Goal: Task Accomplishment & Management: Complete application form

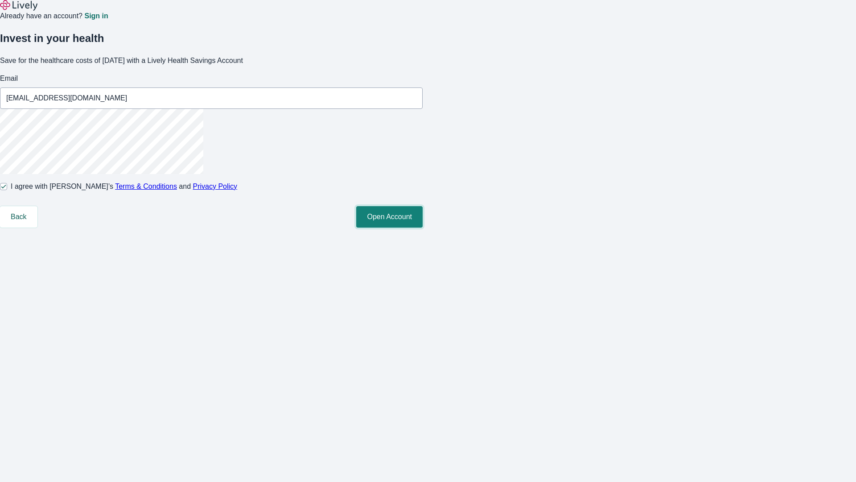
click at [423, 227] on button "Open Account" at bounding box center [389, 216] width 66 height 21
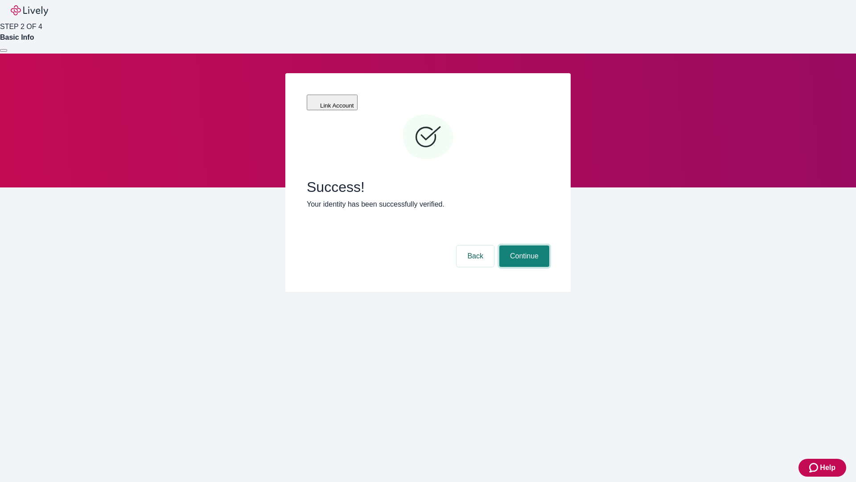
click at [523, 245] on button "Continue" at bounding box center [524, 255] width 50 height 21
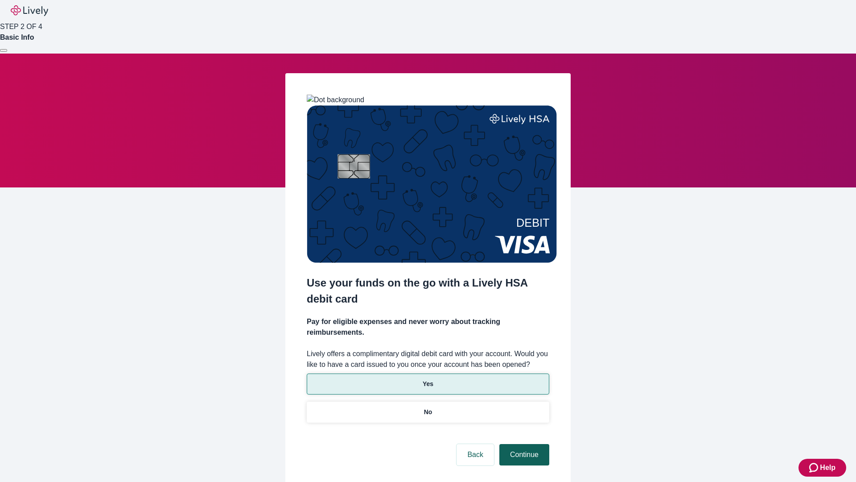
click at [428, 379] on p "Yes" at bounding box center [428, 383] width 11 height 9
click at [523, 444] on button "Continue" at bounding box center [524, 454] width 50 height 21
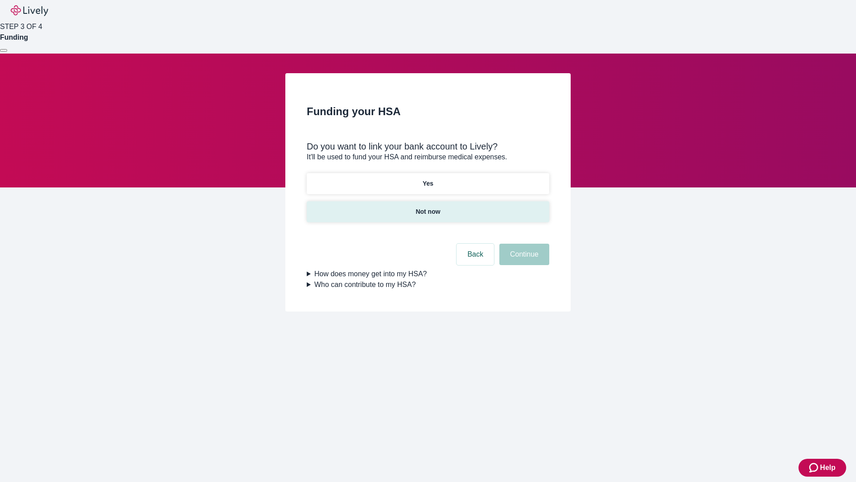
click at [428, 207] on p "Not now" at bounding box center [428, 211] width 25 height 9
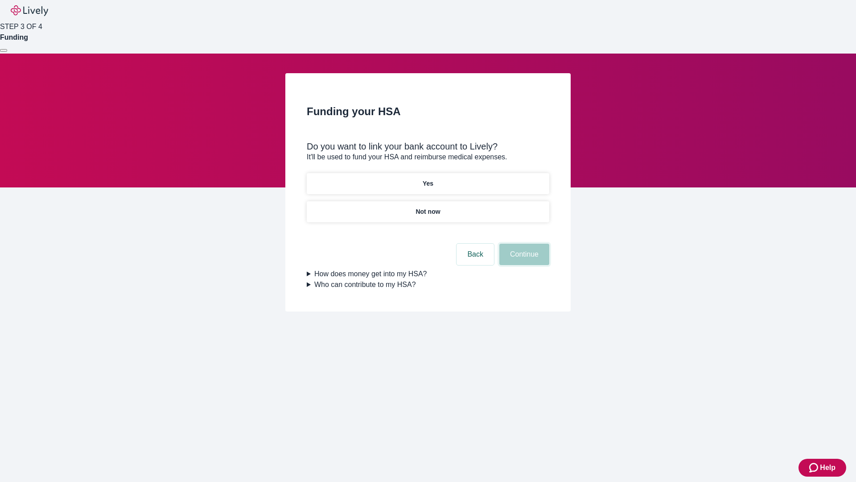
click at [523, 260] on button "Continue" at bounding box center [524, 254] width 50 height 21
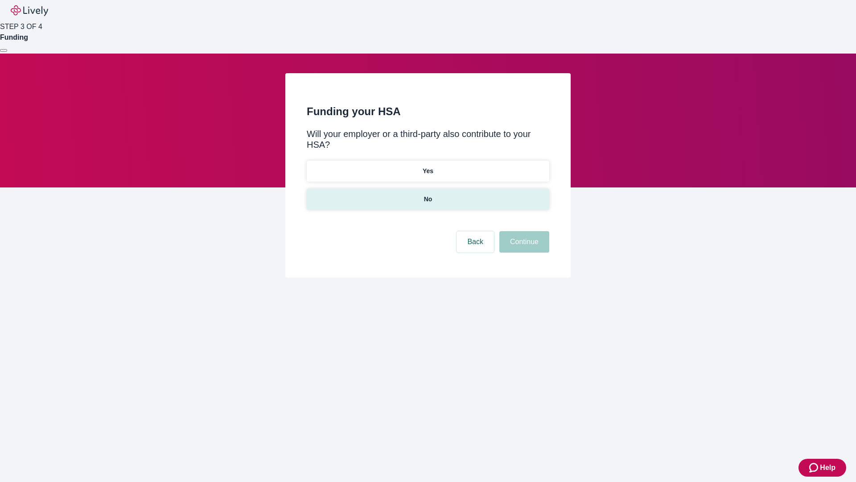
click at [428, 194] on p "No" at bounding box center [428, 198] width 8 height 9
click at [523, 231] on button "Continue" at bounding box center [524, 241] width 50 height 21
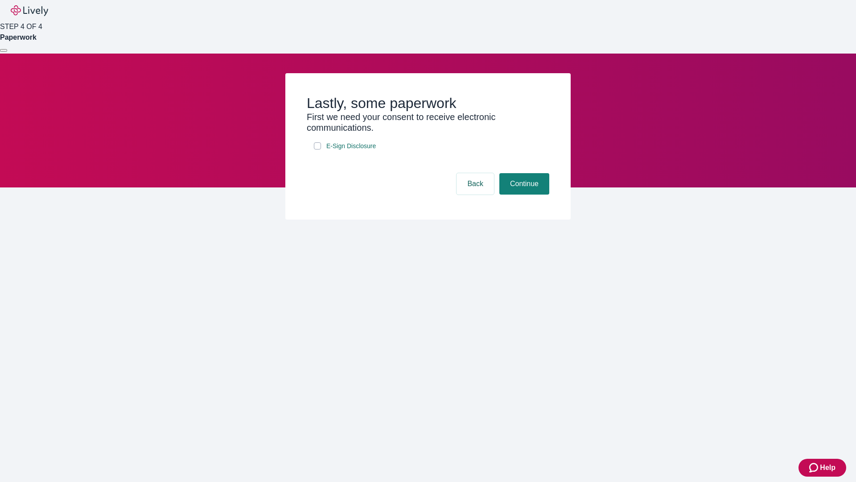
click at [318, 149] on input "E-Sign Disclosure" at bounding box center [317, 145] width 7 height 7
checkbox input "true"
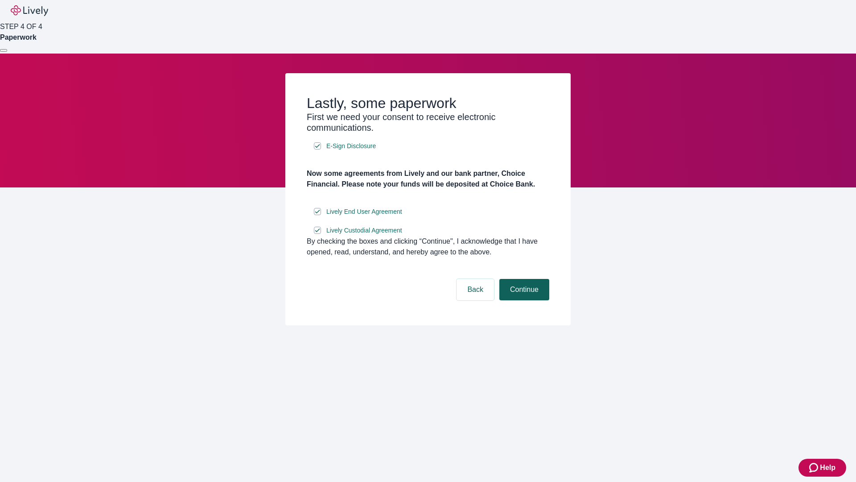
click at [523, 300] on button "Continue" at bounding box center [524, 289] width 50 height 21
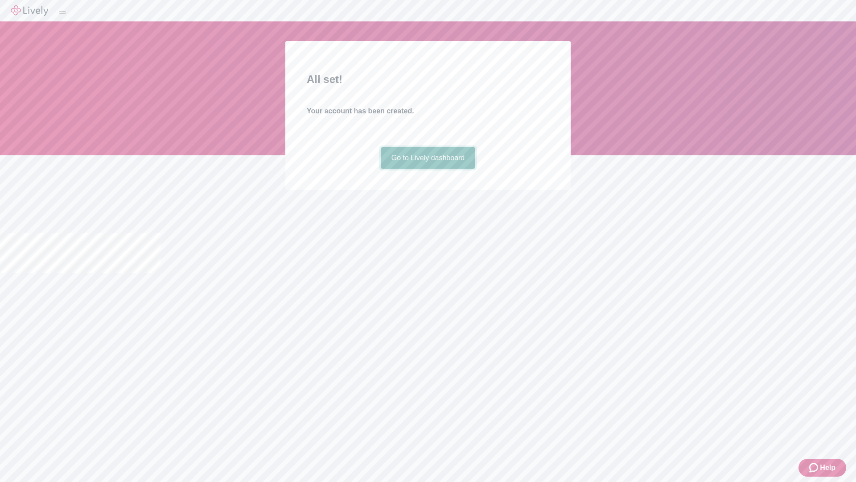
click at [428, 169] on link "Go to Lively dashboard" at bounding box center [428, 157] width 95 height 21
